Goal: Obtain resource: Obtain resource

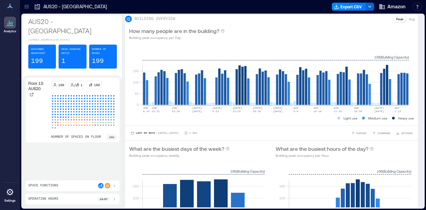
click at [114, 186] on icon at bounding box center [113, 185] width 5 height 5
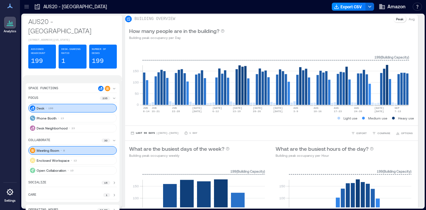
click at [106, 181] on p "15" at bounding box center [105, 183] width 3 height 4
click at [113, 88] on icon at bounding box center [114, 88] width 3 height 1
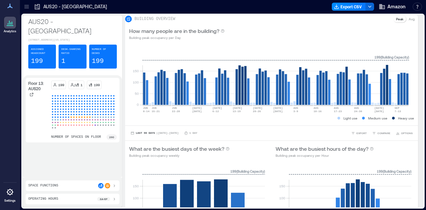
click at [10, 22] on icon at bounding box center [10, 23] width 8 height 8
click at [28, 8] on icon at bounding box center [26, 8] width 4 height 1
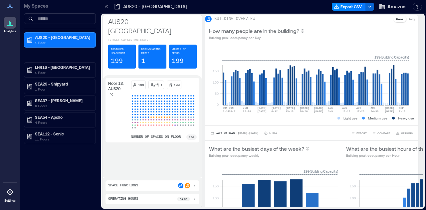
click at [106, 6] on icon at bounding box center [106, 6] width 7 height 7
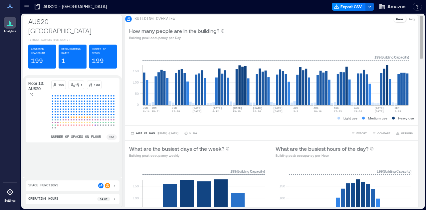
click at [409, 22] on p "Avg" at bounding box center [412, 18] width 6 height 5
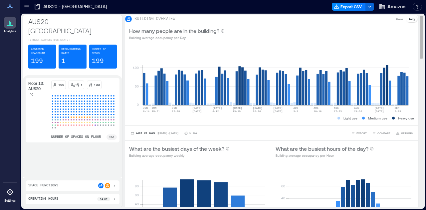
click at [396, 22] on p "Peak" at bounding box center [399, 18] width 7 height 5
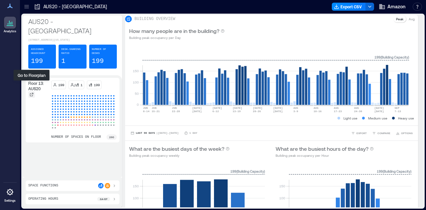
click at [31, 92] on icon at bounding box center [32, 94] width 4 height 4
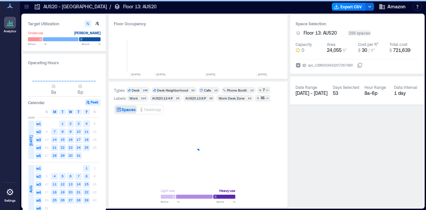
scroll to position [0, 147]
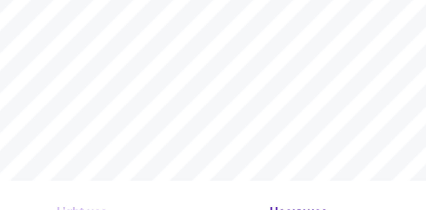
click at [255, 187] on div "Light use Heavy use Below ** % Above ** %" at bounding box center [198, 159] width 168 height 85
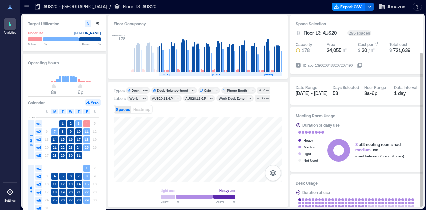
scroll to position [48, 0]
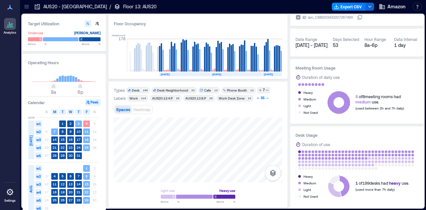
click at [263, 98] on div "35" at bounding box center [263, 98] width 6 height 6
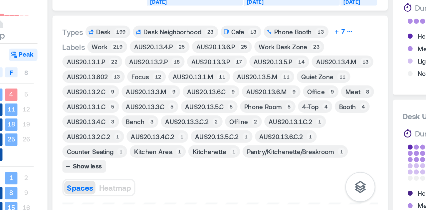
click at [262, 90] on div "7" at bounding box center [264, 90] width 4 height 6
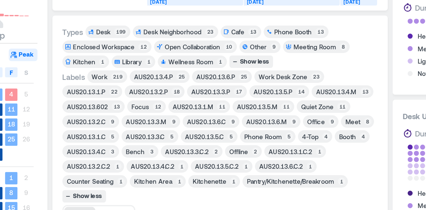
click at [187, 105] on div "Wellness Room" at bounding box center [182, 106] width 24 height 5
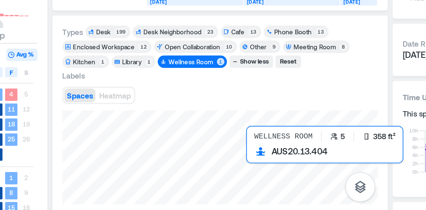
click at [214, 155] on div at bounding box center [198, 157] width 168 height 50
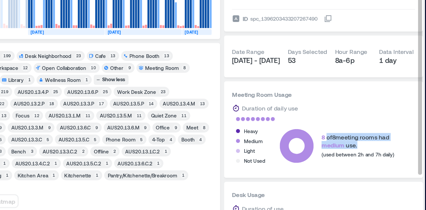
drag, startPoint x: 359, startPoint y: 146, endPoint x: 388, endPoint y: 152, distance: 29.9
click at [388, 152] on div "8 of 8 meeting rooms had medium use. (used between 2h and 7h daily)" at bounding box center [379, 150] width 49 height 17
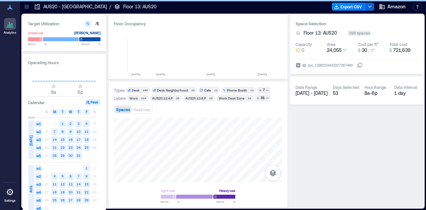
scroll to position [0, 147]
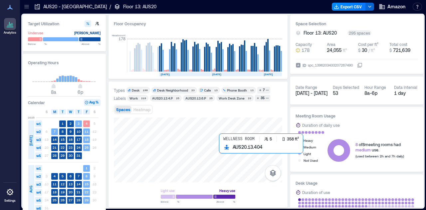
click at [222, 150] on div at bounding box center [198, 149] width 168 height 65
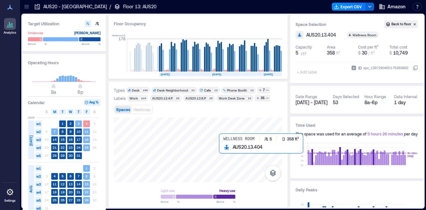
click at [222, 150] on div at bounding box center [198, 149] width 168 height 65
click at [223, 151] on div at bounding box center [198, 149] width 168 height 65
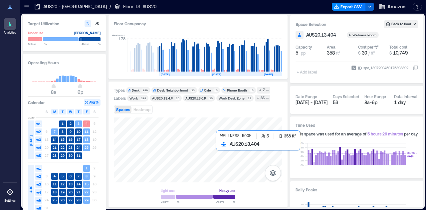
click at [223, 151] on div at bounding box center [198, 149] width 168 height 65
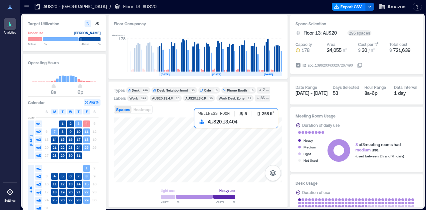
click at [251, 143] on div at bounding box center [198, 149] width 168 height 65
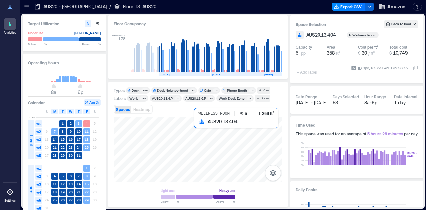
click at [253, 148] on div at bounding box center [198, 149] width 168 height 65
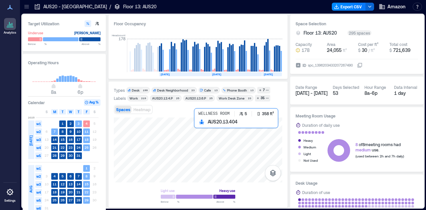
click at [248, 162] on div at bounding box center [198, 149] width 168 height 65
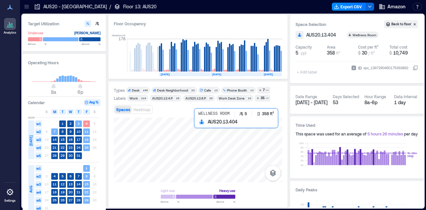
click at [206, 157] on div at bounding box center [198, 149] width 168 height 65
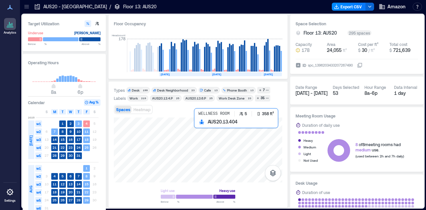
click at [203, 145] on div at bounding box center [198, 149] width 168 height 65
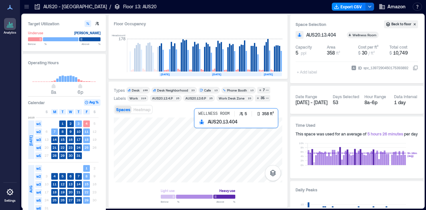
click at [200, 132] on div at bounding box center [198, 149] width 168 height 65
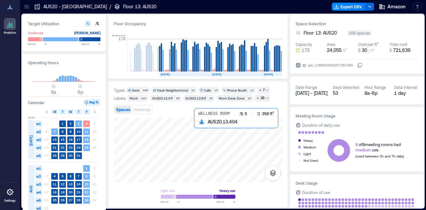
click at [201, 139] on div at bounding box center [198, 149] width 168 height 65
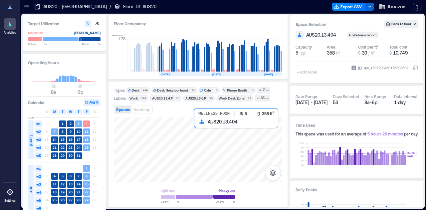
click at [250, 140] on div at bounding box center [198, 149] width 168 height 65
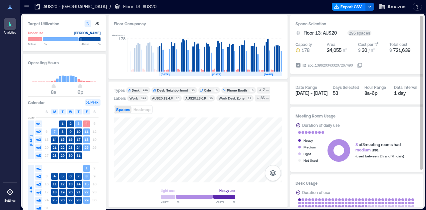
click at [344, 168] on div "Meeting Room Usage Duration of daily use Heavy Medium Light Not Used 8 of 8 mee…" at bounding box center [356, 139] width 133 height 65
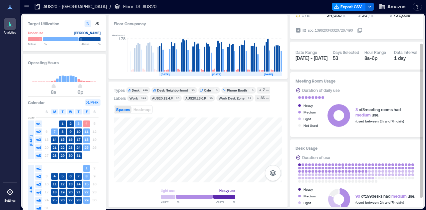
scroll to position [48, 0]
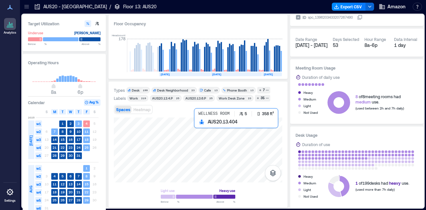
click at [242, 138] on div at bounding box center [198, 149] width 168 height 65
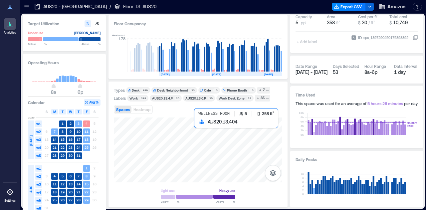
scroll to position [30, 0]
click at [225, 142] on div at bounding box center [198, 149] width 168 height 65
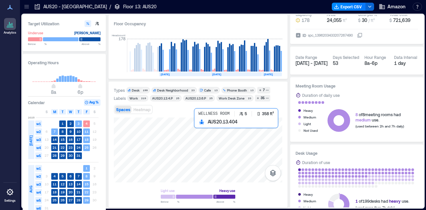
scroll to position [48, 0]
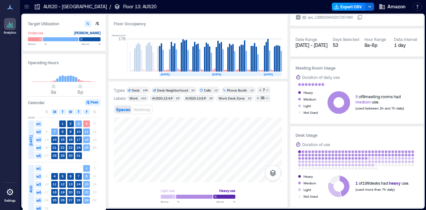
click at [343, 7] on button "Export CSV" at bounding box center [349, 7] width 34 height 8
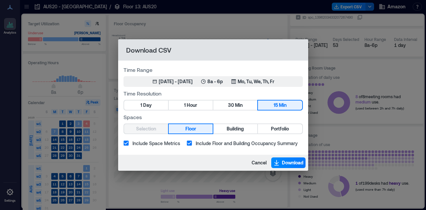
click at [158, 130] on div "Selection Floor Building Portfolio" at bounding box center [212, 128] width 179 height 11
click at [254, 162] on span "Cancel" at bounding box center [259, 162] width 15 height 7
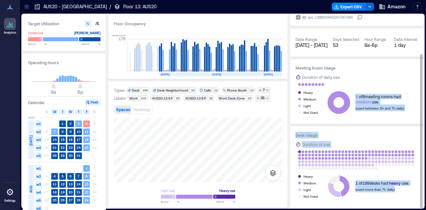
drag, startPoint x: 423, startPoint y: 74, endPoint x: 422, endPoint y: 60, distance: 14.0
click at [422, 60] on div "Space Selection Floor 13: AUS20 295 spaces Capacity 178 Area 24,055 ft² Cost pe…" at bounding box center [356, 111] width 133 height 192
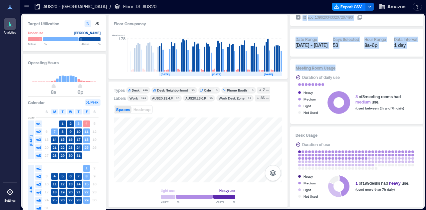
drag, startPoint x: 419, startPoint y: 64, endPoint x: 426, endPoint y: 97, distance: 34.5
click at [426, 97] on div "Target Utilization Underuse Critical mass Below ** % Above ** % Operating Hours…" at bounding box center [223, 112] width 406 height 196
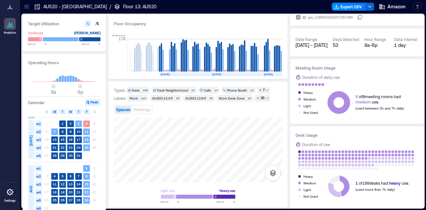
click at [12, 137] on div "Analytics Settings" at bounding box center [10, 105] width 20 height 210
click at [233, 121] on div at bounding box center [198, 149] width 168 height 65
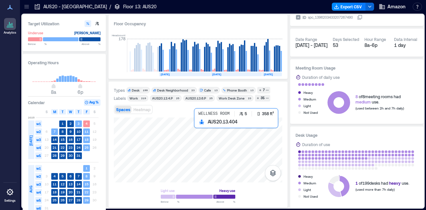
click at [235, 135] on div at bounding box center [198, 149] width 168 height 65
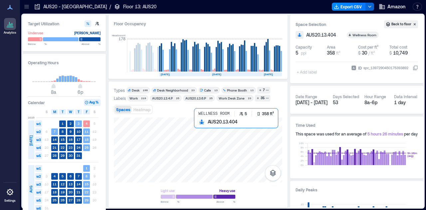
click at [214, 121] on div at bounding box center [198, 149] width 168 height 65
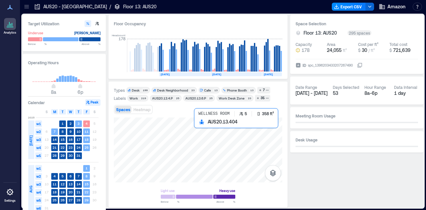
click at [214, 121] on div at bounding box center [198, 149] width 168 height 65
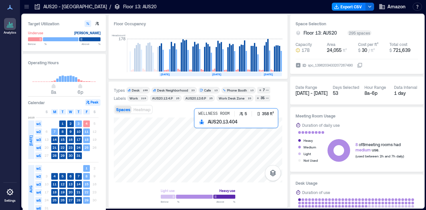
click at [214, 121] on div at bounding box center [198, 149] width 168 height 65
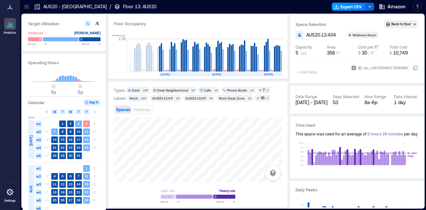
click at [355, 6] on button "Export CSV" at bounding box center [349, 7] width 34 height 8
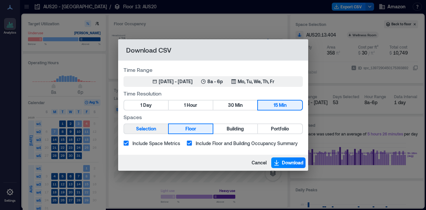
click at [149, 131] on span "Selection" at bounding box center [146, 129] width 20 height 8
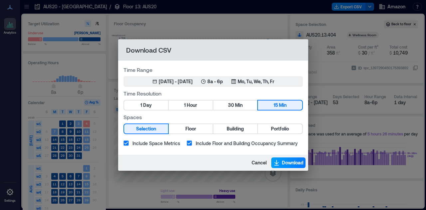
click at [286, 164] on span "Download" at bounding box center [293, 162] width 22 height 7
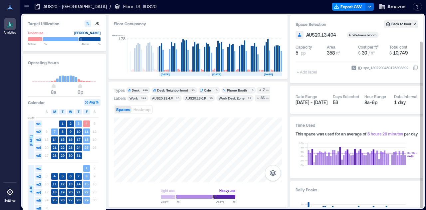
scroll to position [30, 0]
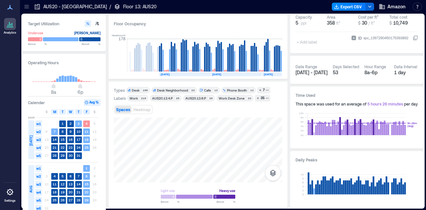
click at [28, 9] on icon at bounding box center [26, 6] width 7 height 7
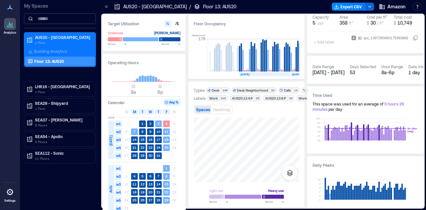
click at [46, 20] on input at bounding box center [60, 18] width 72 height 11
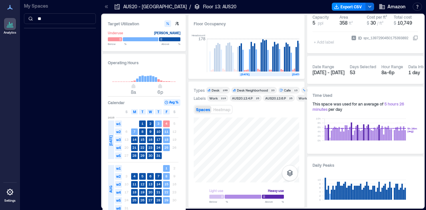
type input "*"
type input "**********"
click at [290, 175] on icon "button" at bounding box center [290, 173] width 8 height 8
click at [289, 145] on p "Sensors" at bounding box center [289, 144] width 13 height 4
click at [240, 198] on div "Spaces Sensors Light use Heavy use Below ** % Above ** %" at bounding box center [246, 159] width 105 height 85
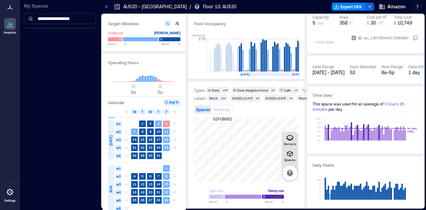
click at [221, 127] on div "G2FUB082" at bounding box center [246, 149] width 105 height 65
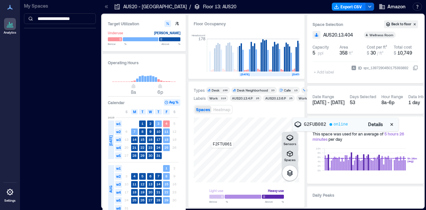
click at [222, 153] on div "F2FTU061" at bounding box center [246, 149] width 105 height 65
click at [220, 171] on div "D2FTX044" at bounding box center [246, 149] width 105 height 65
click at [283, 125] on div "F2FTD009" at bounding box center [246, 149] width 105 height 65
click at [278, 153] on div "D2FUA161" at bounding box center [246, 149] width 105 height 65
click at [289, 172] on icon "button" at bounding box center [290, 173] width 6 height 7
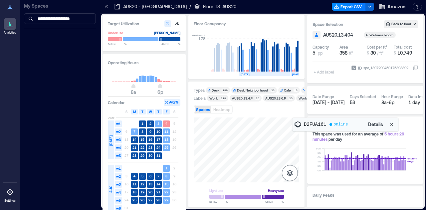
click at [289, 172] on icon "button" at bounding box center [290, 173] width 6 height 7
click at [290, 154] on icon "button" at bounding box center [290, 154] width 8 height 8
click at [356, 8] on button "Export CSV" at bounding box center [349, 7] width 34 height 8
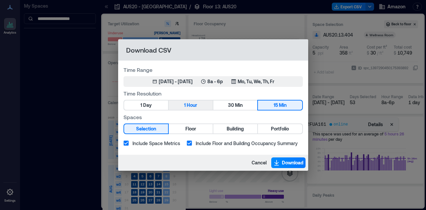
click at [202, 107] on button "1 Hour" at bounding box center [191, 104] width 44 height 9
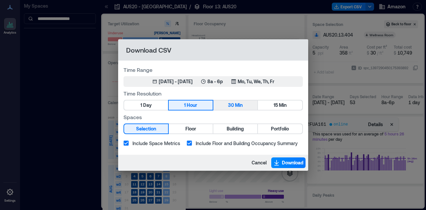
click at [228, 105] on span "30" at bounding box center [231, 105] width 6 height 8
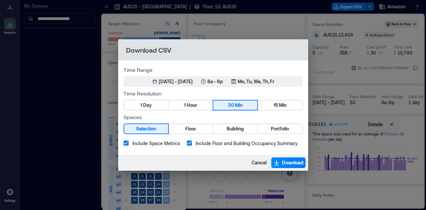
click at [233, 143] on span "Include Floor and Building Occupancy Summary" at bounding box center [247, 143] width 102 height 7
click at [167, 143] on span "Include Space Metrics" at bounding box center [156, 143] width 48 height 7
click at [282, 164] on span "Download" at bounding box center [293, 162] width 22 height 7
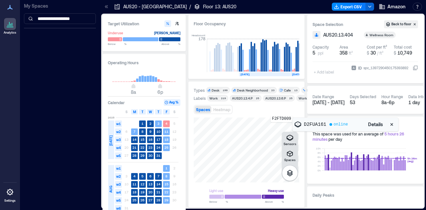
click at [281, 127] on div "F2FTD009" at bounding box center [246, 149] width 105 height 65
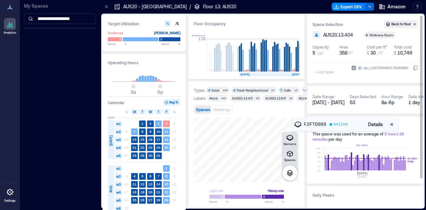
scroll to position [35, 0]
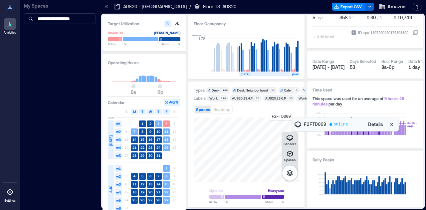
click at [281, 125] on div "F2FTD009" at bounding box center [246, 149] width 105 height 65
click at [281, 129] on div "F2FTD009" at bounding box center [246, 149] width 105 height 65
click at [288, 137] on icon "button" at bounding box center [290, 138] width 8 height 8
click at [289, 137] on icon "button" at bounding box center [290, 138] width 8 height 8
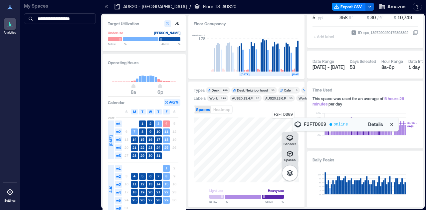
click at [283, 122] on div "F2FTD009" at bounding box center [246, 149] width 105 height 65
click at [281, 125] on div "F2FTD009" at bounding box center [246, 149] width 105 height 65
click at [376, 127] on span "Details" at bounding box center [375, 124] width 15 height 7
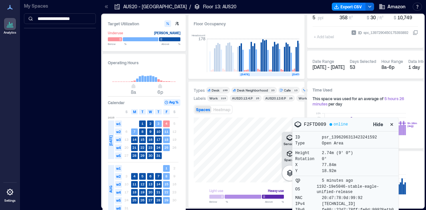
click at [393, 125] on icon "button" at bounding box center [391, 124] width 7 height 7
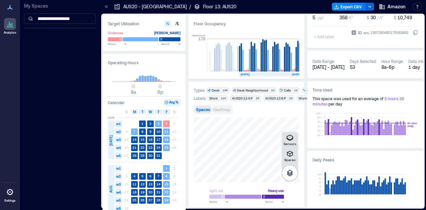
click at [225, 108] on span "Heatmap" at bounding box center [221, 109] width 17 height 5
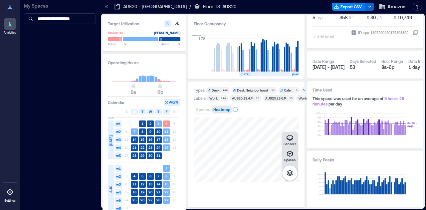
scroll to position [0, 193]
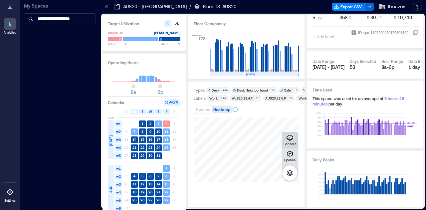
click at [290, 135] on icon "button" at bounding box center [289, 138] width 7 height 6
click at [290, 155] on icon "button" at bounding box center [290, 154] width 8 height 8
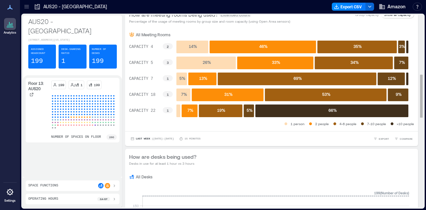
scroll to position [264, 0]
